Goal: Task Accomplishment & Management: Use online tool/utility

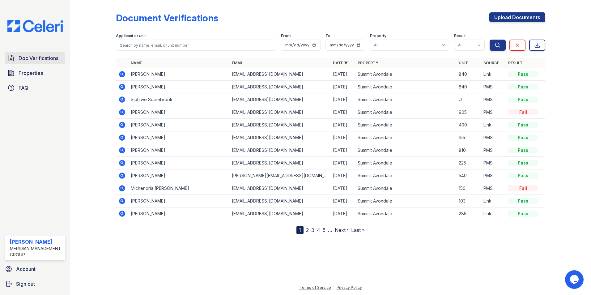
click at [34, 59] on span "Doc Verifications" at bounding box center [39, 57] width 40 height 7
drag, startPoint x: 224, startPoint y: 1, endPoint x: 84, endPoint y: 64, distance: 154.0
click at [89, 74] on div at bounding box center [98, 117] width 36 height 231
drag, startPoint x: 21, startPoint y: 68, endPoint x: 42, endPoint y: 77, distance: 22.8
click at [21, 68] on link "Properties" at bounding box center [35, 73] width 60 height 12
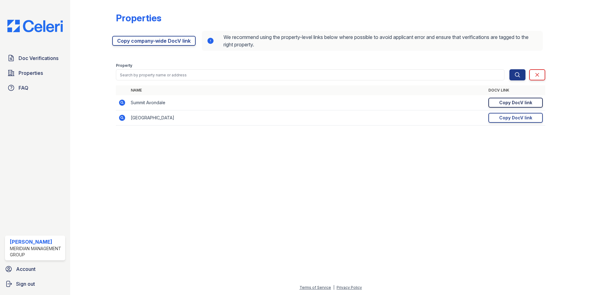
click at [527, 101] on div "Copy DocV link" at bounding box center [515, 102] width 33 height 6
